Goal: Register for event/course

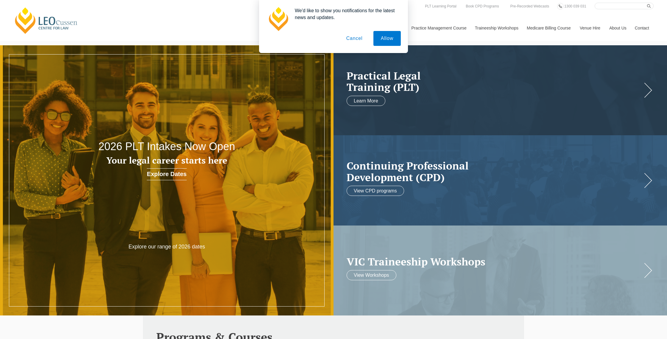
click at [358, 40] on button "Cancel" at bounding box center [354, 38] width 31 height 15
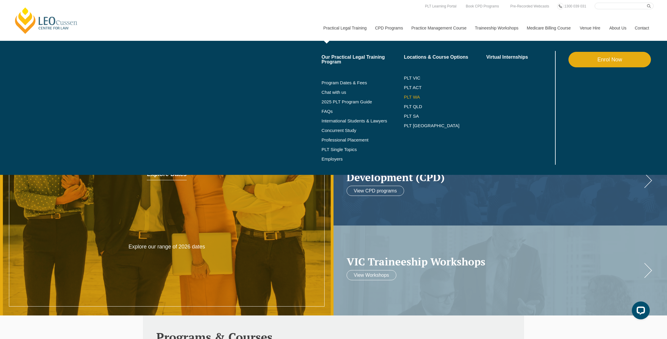
click at [408, 96] on link "PLT WA" at bounding box center [438, 97] width 68 height 5
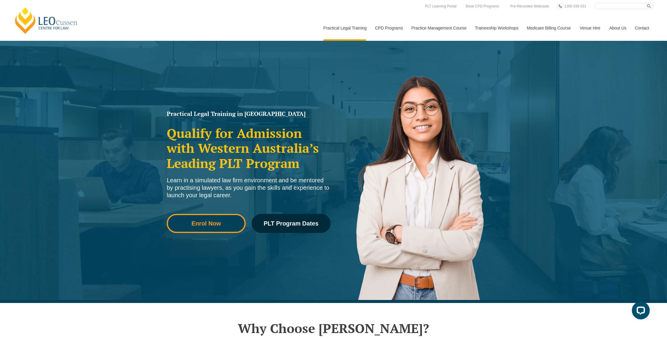
click at [195, 225] on span "Enrol Now" at bounding box center [205, 223] width 29 height 6
